Goal: Transaction & Acquisition: Book appointment/travel/reservation

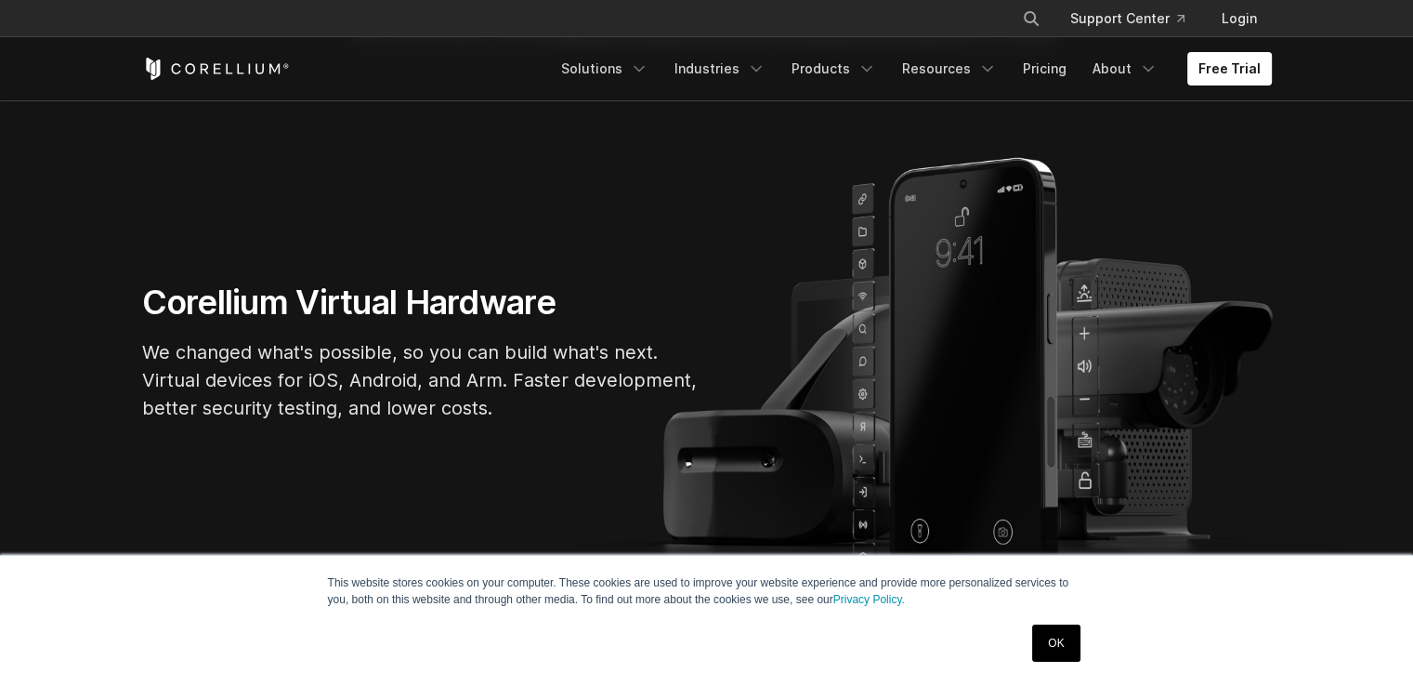
scroll to position [93, 0]
click at [1069, 650] on link "OK" at bounding box center [1055, 642] width 47 height 37
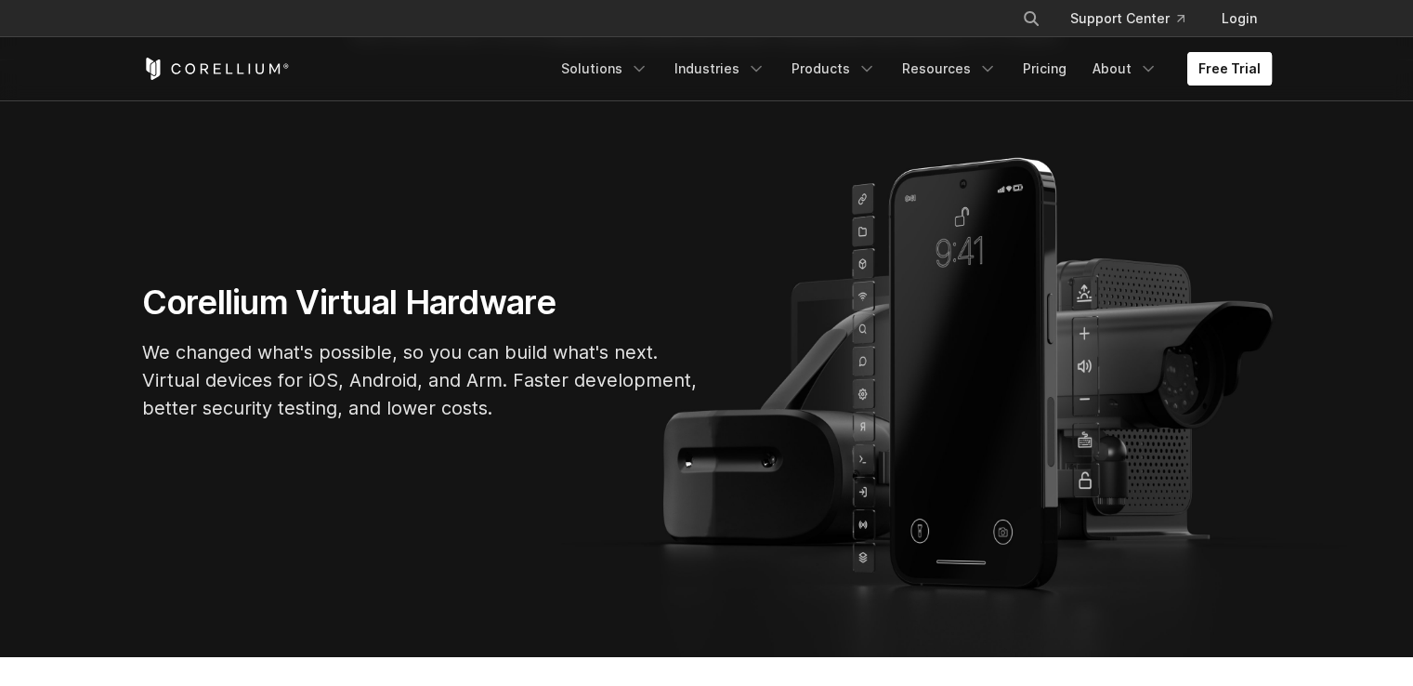
click at [1233, 72] on link "Free Trial" at bounding box center [1230, 68] width 85 height 33
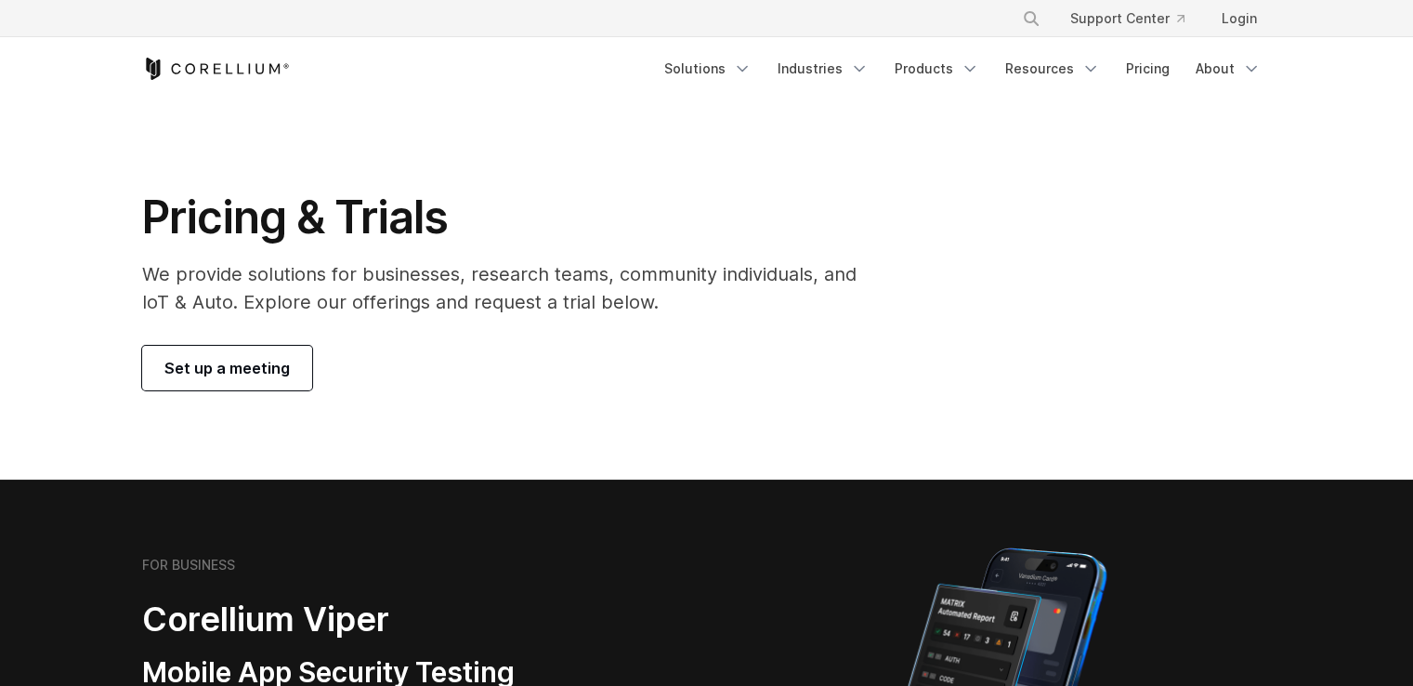
click at [239, 361] on span "Set up a meeting" at bounding box center [226, 368] width 125 height 22
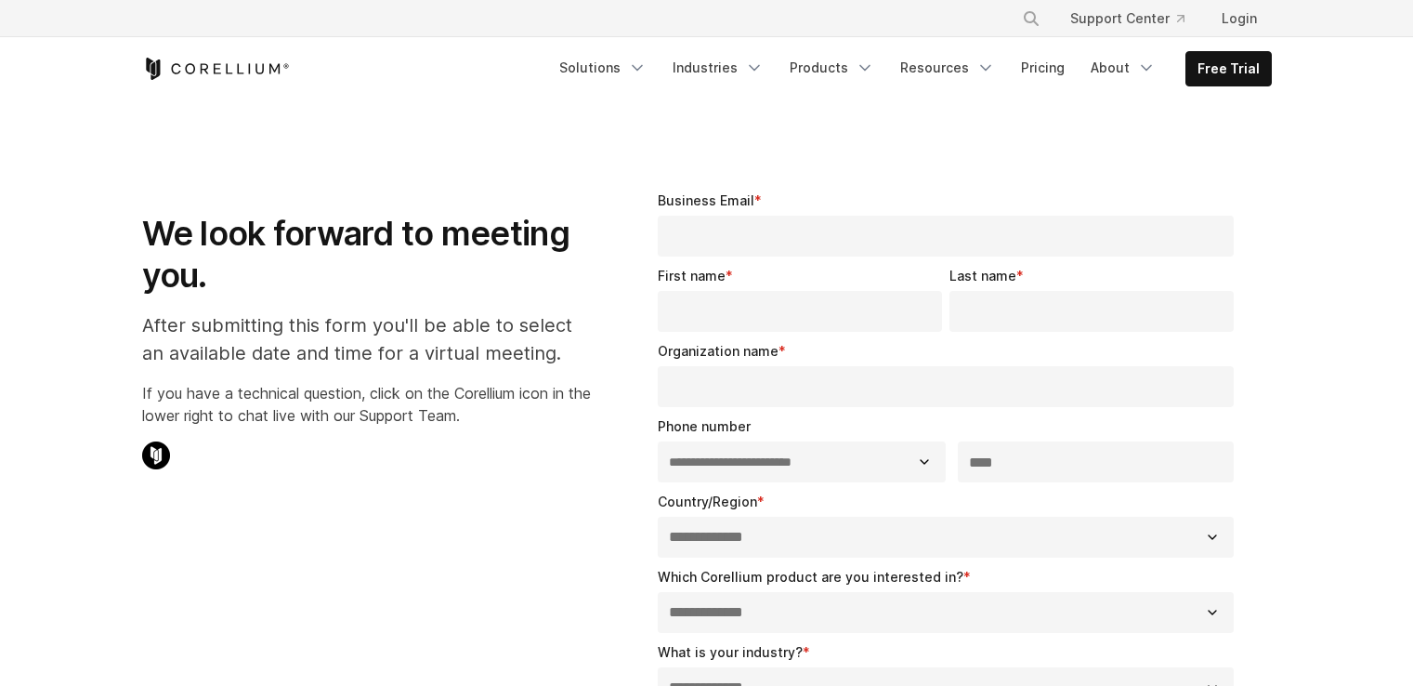
select select "**"
click at [1234, 77] on link "Free Trial" at bounding box center [1229, 68] width 85 height 33
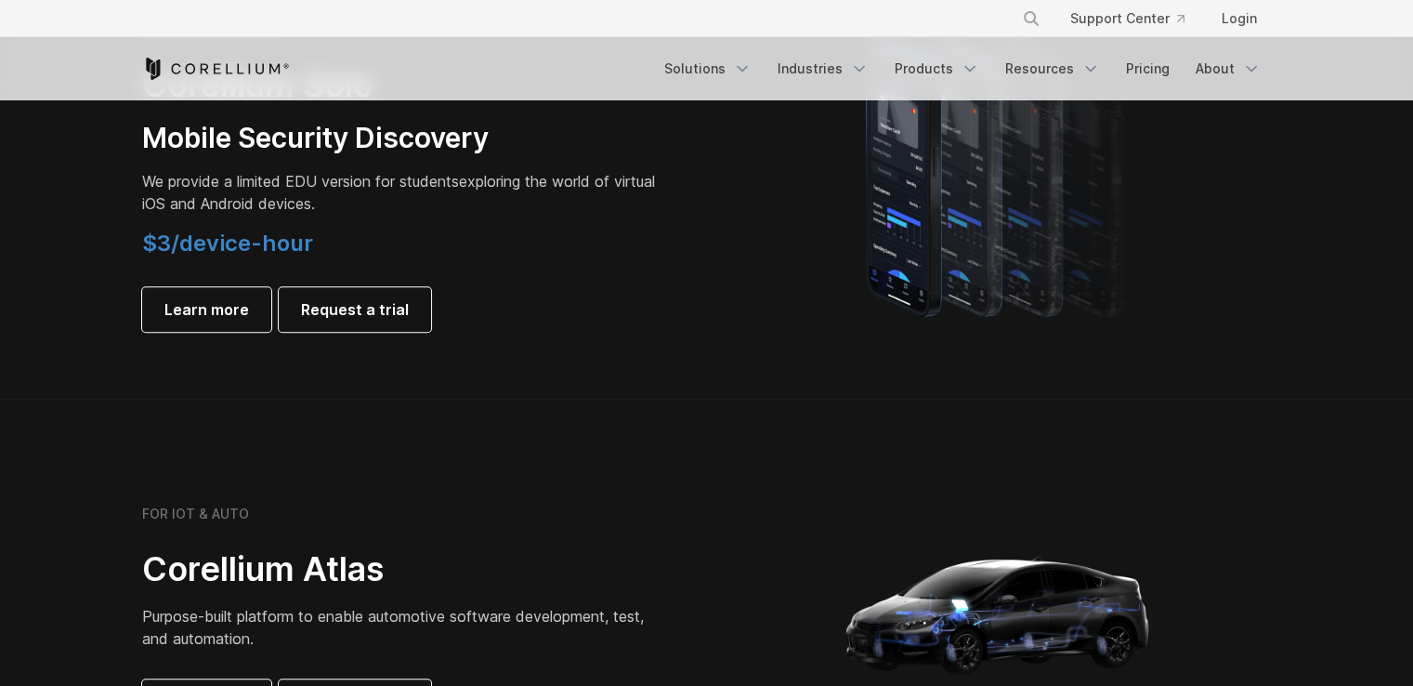
scroll to position [1487, 0]
